Goal: Check status: Check status

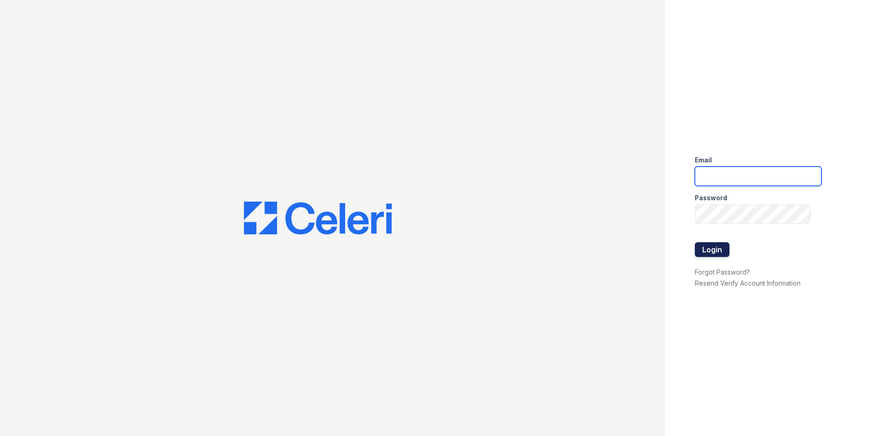
type input "aacuna@trinity-pm.com"
click at [709, 248] on button "Login" at bounding box center [712, 249] width 35 height 15
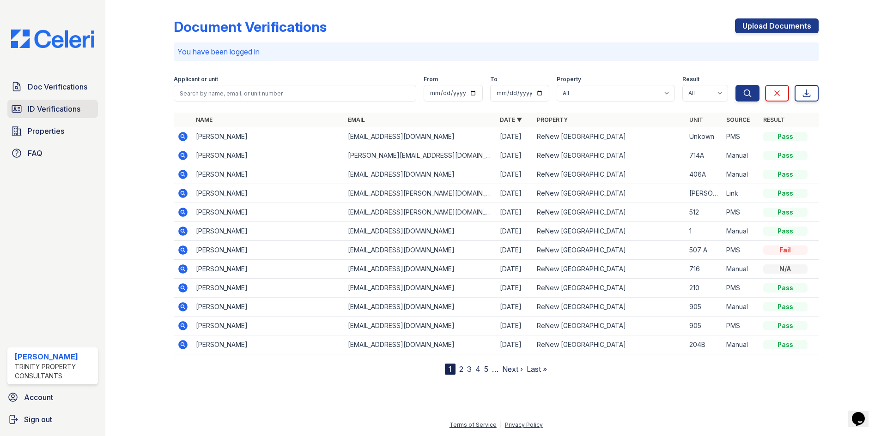
click at [54, 112] on span "ID Verifications" at bounding box center [54, 108] width 53 height 11
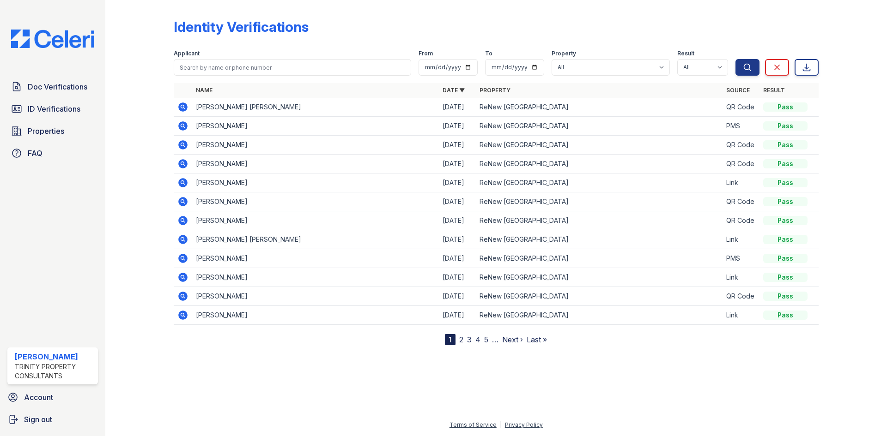
click at [54, 112] on span "ID Verifications" at bounding box center [54, 108] width 53 height 11
click at [179, 107] on icon at bounding box center [182, 107] width 9 height 9
